Goal: Task Accomplishment & Management: Manage account settings

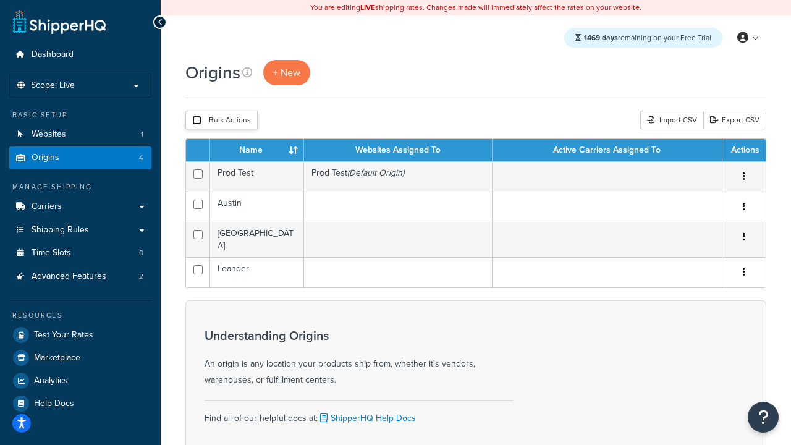
click at [197, 121] on input "checkbox" at bounding box center [196, 120] width 9 height 9
checkbox input "true"
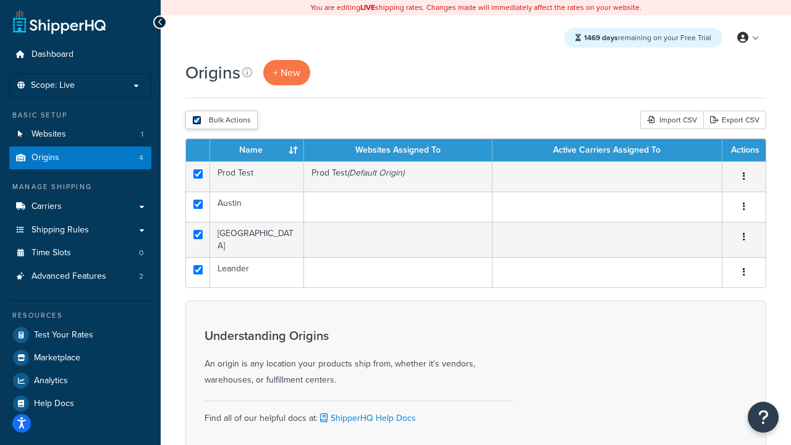
checkbox input "true"
click at [0, 0] on button "Delete" at bounding box center [0, 0] width 0 height 0
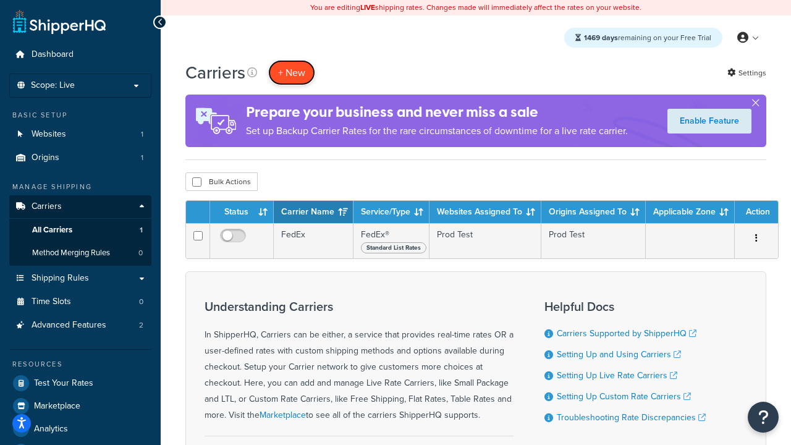
click at [292, 72] on button "+ New" at bounding box center [291, 72] width 47 height 25
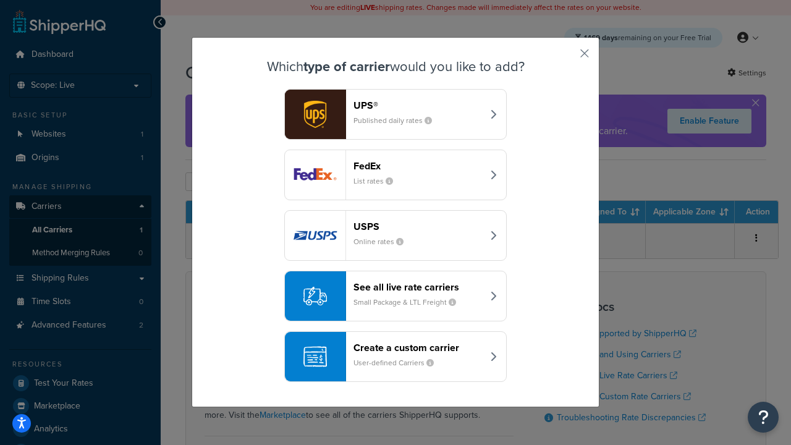
click at [396, 175] on div "FedEx List rates" at bounding box center [418, 175] width 129 height 30
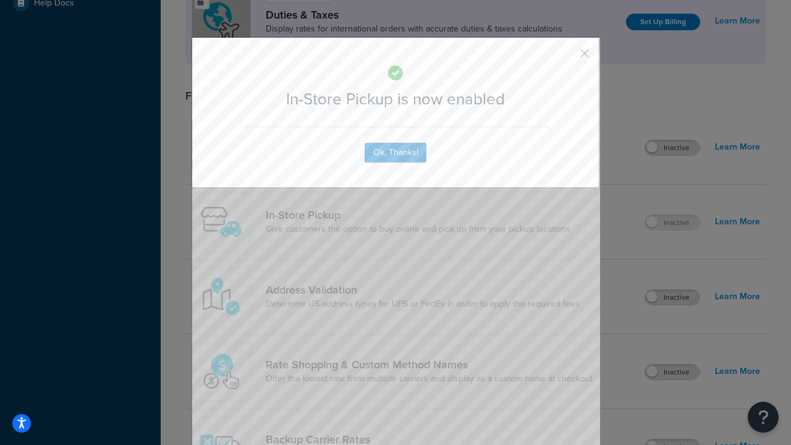
click at [566, 57] on button "button" at bounding box center [566, 57] width 3 height 3
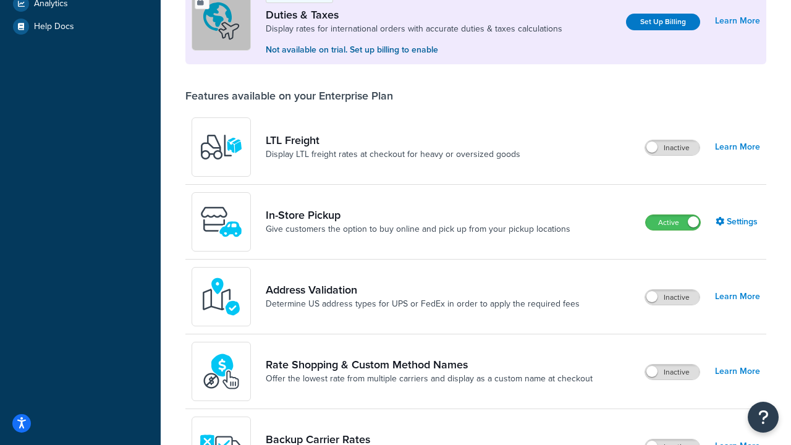
scroll to position [424, 0]
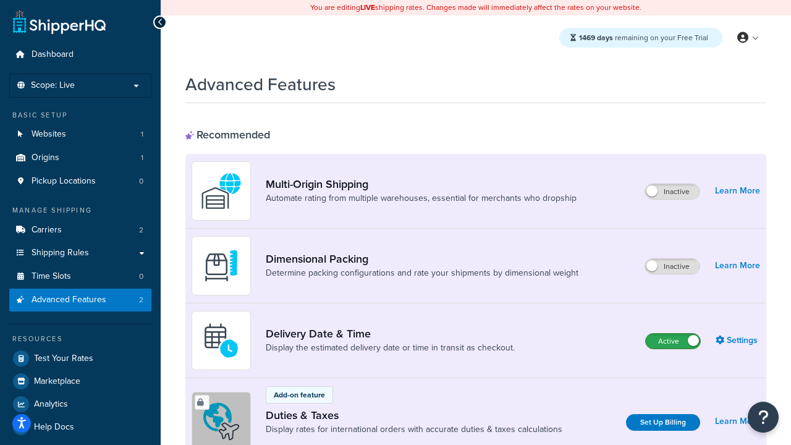
click at [673, 341] on label "Active" at bounding box center [673, 341] width 54 height 15
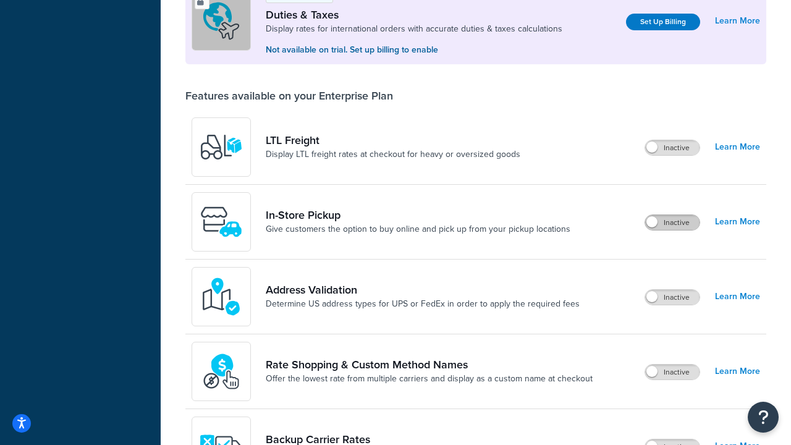
scroll to position [377, 0]
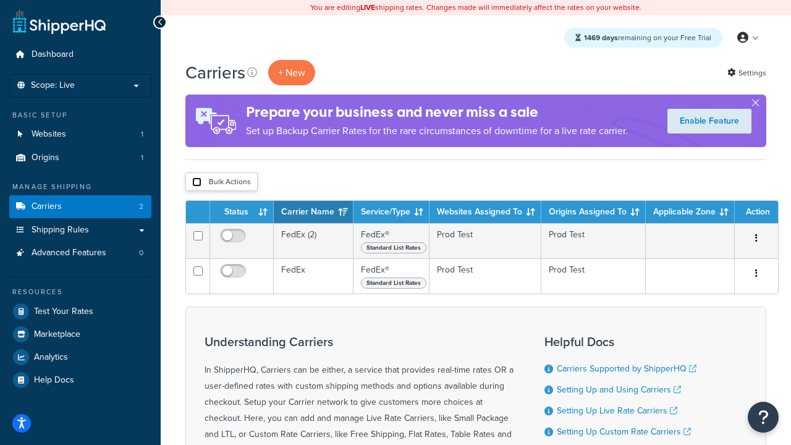
click at [197, 182] on input "checkbox" at bounding box center [196, 181] width 9 height 9
checkbox input "true"
click at [0, 0] on button "Delete" at bounding box center [0, 0] width 0 height 0
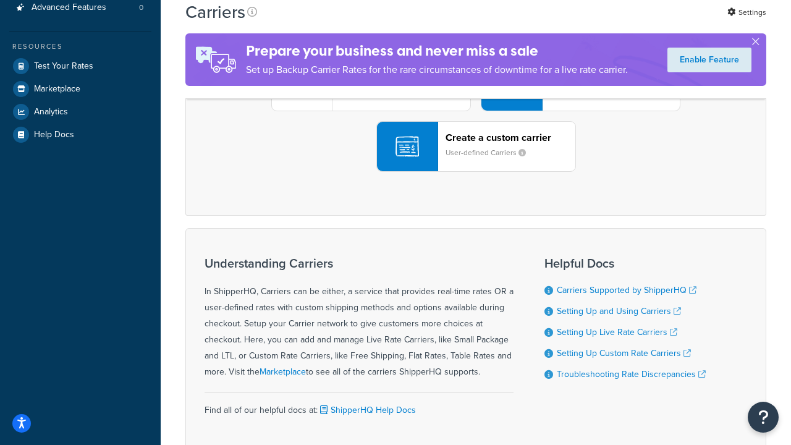
click at [476, 172] on div "UPS® Published daily rates FedEx List rates USPS Online rates See all live rate…" at bounding box center [475, 86] width 555 height 172
click at [615, 22] on header "FedEx" at bounding box center [615, 17] width 130 height 12
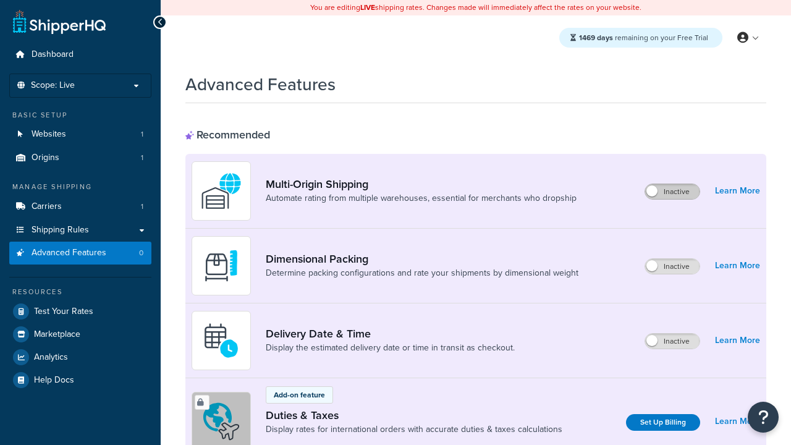
click at [672, 192] on label "Inactive" at bounding box center [672, 191] width 54 height 15
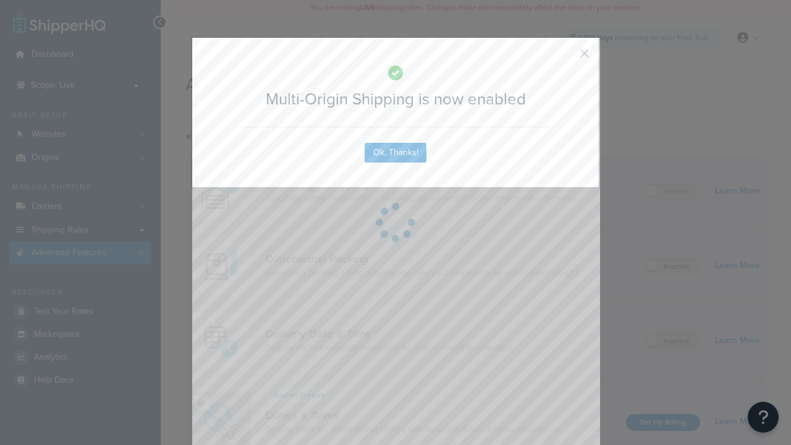
click at [566, 57] on button "button" at bounding box center [566, 57] width 3 height 3
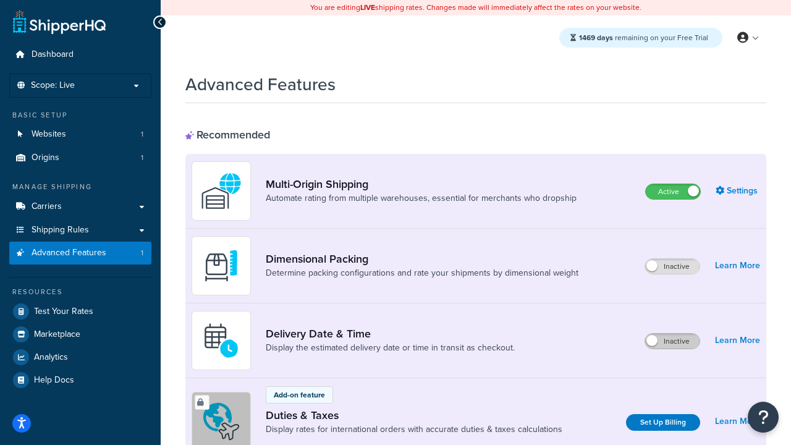
click at [672, 341] on label "Inactive" at bounding box center [672, 341] width 54 height 15
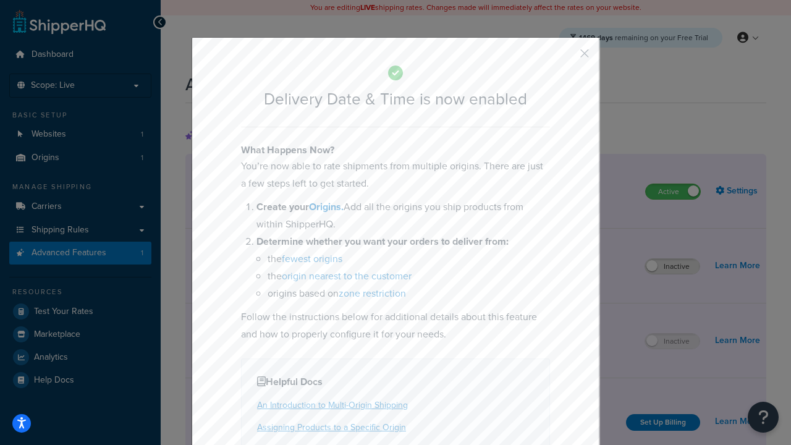
click at [566, 57] on button "button" at bounding box center [566, 57] width 3 height 3
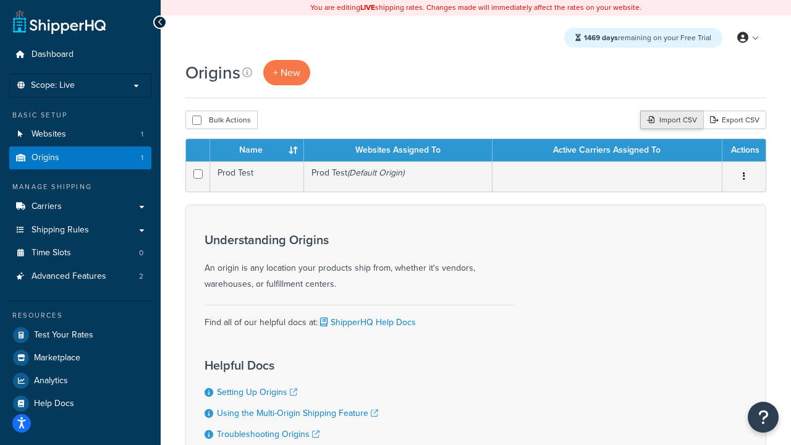
click at [670, 121] on div "Import CSV" at bounding box center [671, 120] width 63 height 19
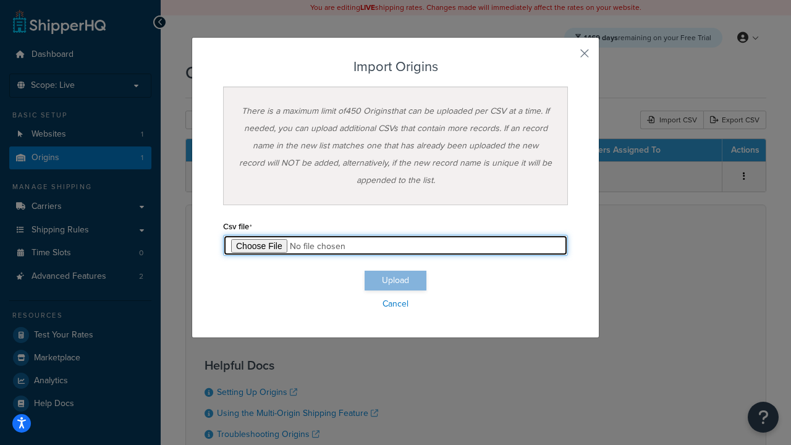
click at [396, 245] on input "file" at bounding box center [395, 245] width 345 height 21
type input "C:\fakepath\importOriginsSuccess.csv"
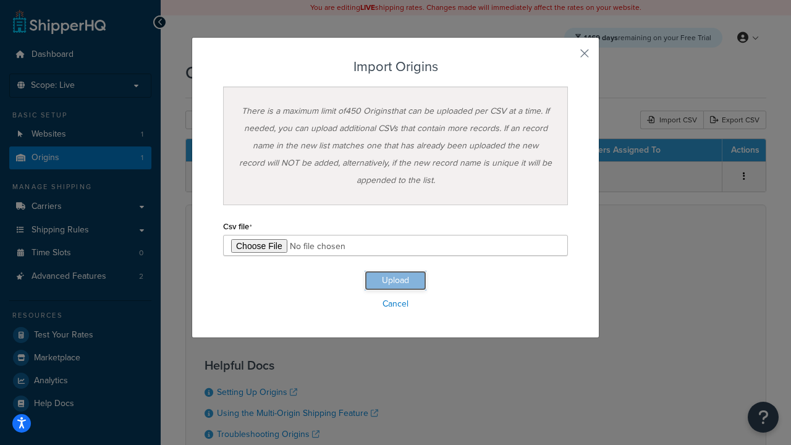
click at [396, 281] on button "Upload" at bounding box center [396, 281] width 62 height 20
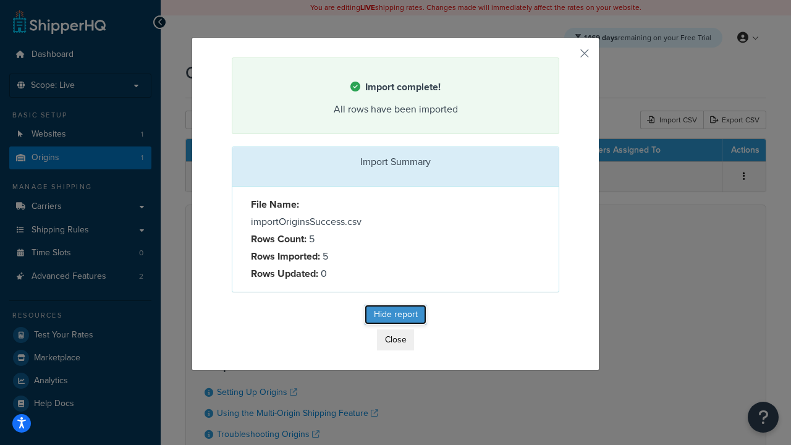
click at [396, 316] on button "Hide report" at bounding box center [396, 315] width 62 height 20
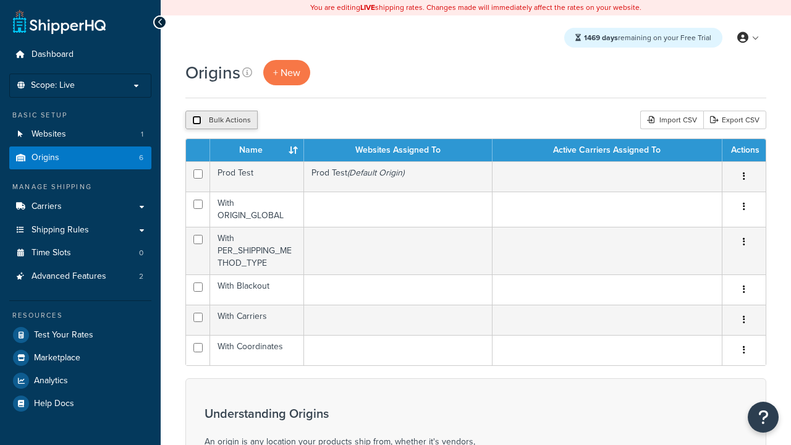
click at [197, 121] on input "checkbox" at bounding box center [196, 120] width 9 height 9
checkbox input "true"
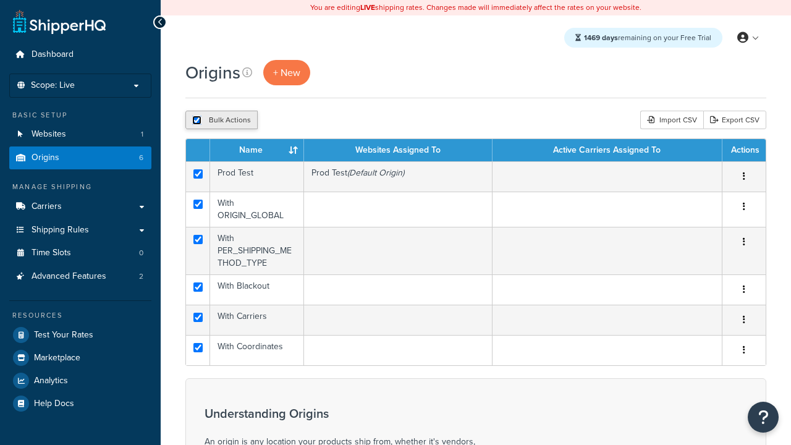
checkbox input "true"
click at [284, 121] on button "Duplicate" at bounding box center [283, 120] width 52 height 19
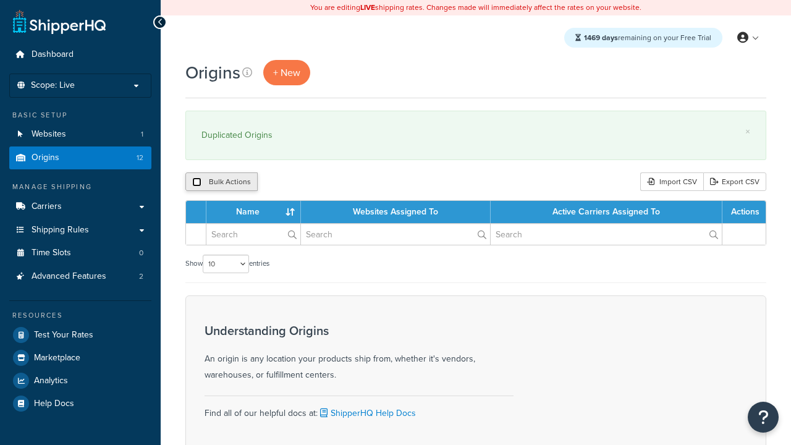
click at [197, 182] on input "checkbox" at bounding box center [196, 181] width 9 height 9
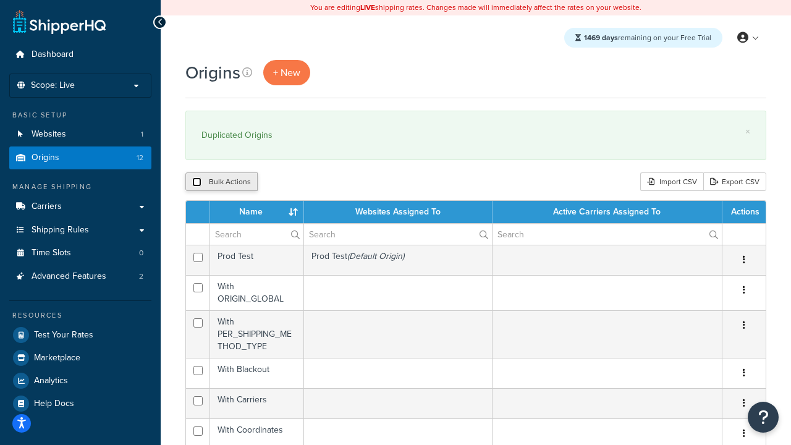
click at [197, 182] on input "checkbox" at bounding box center [196, 181] width 9 height 9
checkbox input "true"
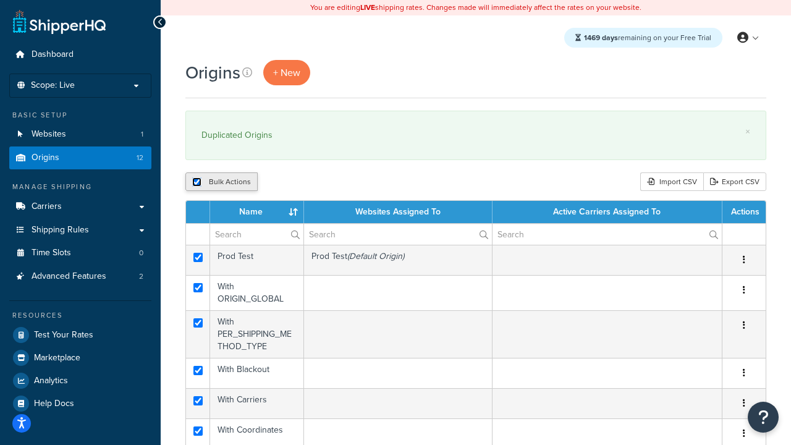
checkbox input "true"
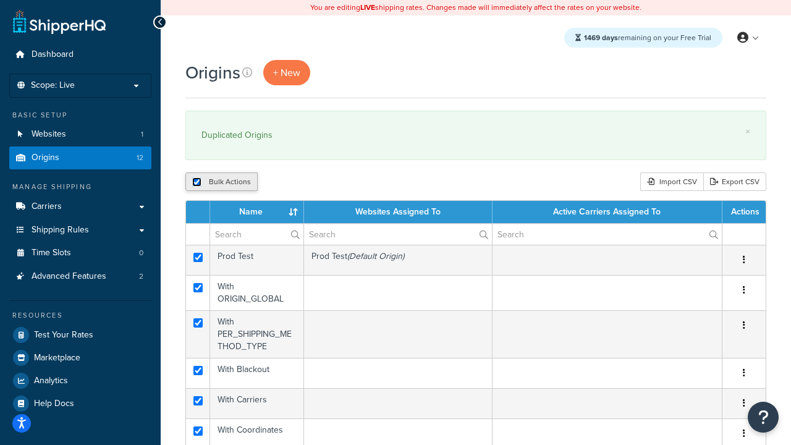
checkbox input "true"
click at [333, 182] on button "Delete" at bounding box center [329, 181] width 43 height 19
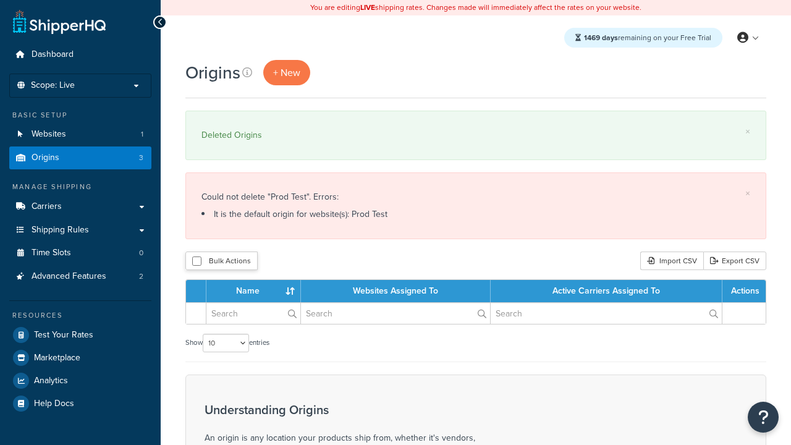
click at [0, 0] on button "Delete" at bounding box center [0, 0] width 0 height 0
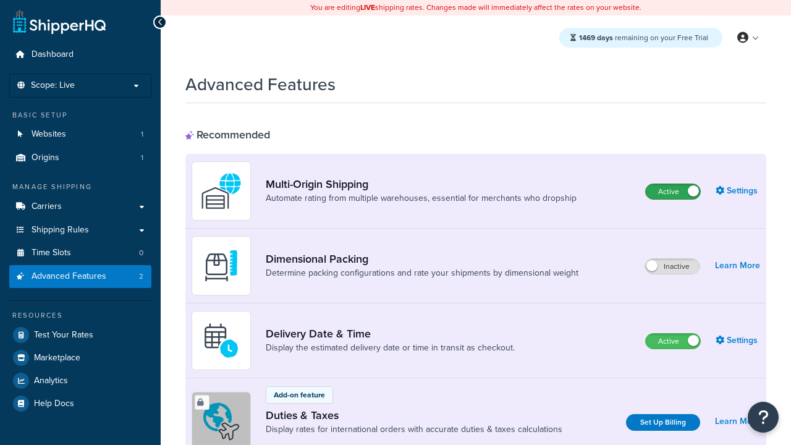
click at [673, 192] on label "Active" at bounding box center [673, 191] width 54 height 15
click at [673, 341] on label "Active" at bounding box center [673, 341] width 54 height 15
